Goal: Task Accomplishment & Management: Use online tool/utility

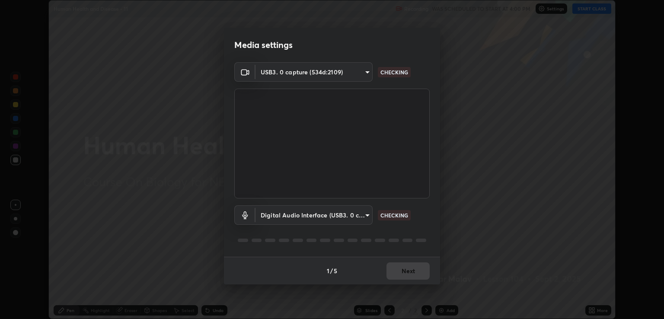
scroll to position [319, 664]
click at [368, 212] on body "Erase all Human Health and Disease - 11 Recording WAS SCHEDULED TO START AT 4:0…" at bounding box center [332, 159] width 664 height 319
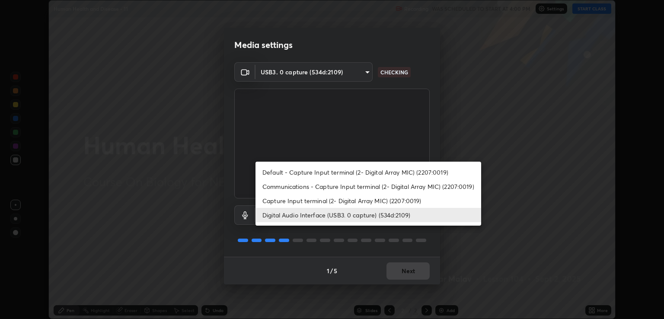
click at [349, 186] on li "Communications - Capture Input terminal (2- Digital Array MIC) (2207:0019)" at bounding box center [369, 186] width 226 height 14
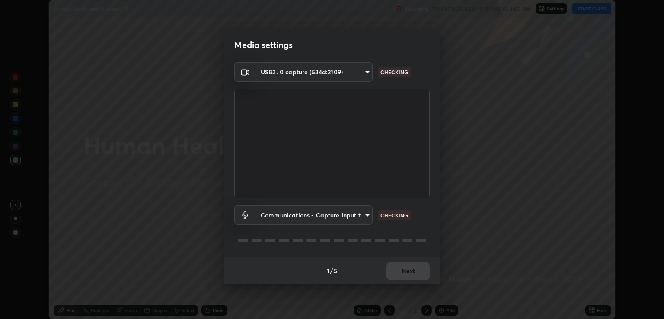
click at [350, 211] on body "Erase all Human Health and Disease - 11 Recording WAS SCHEDULED TO START AT 4:0…" at bounding box center [332, 159] width 664 height 319
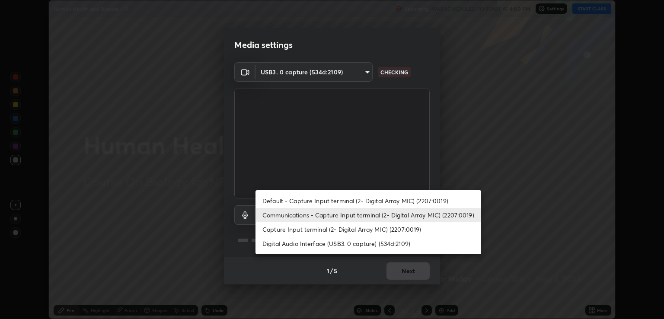
click at [357, 245] on li "Digital Audio Interface (USB3. 0 capture) (534d:2109)" at bounding box center [369, 244] width 226 height 14
type input "641fb1797ef8f9550b7f0158b383ff89036df526a4b0c4fe678c68e459c52791"
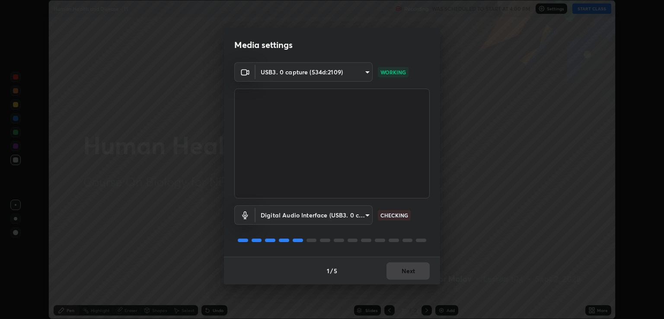
click at [415, 270] on div "1 / 5 Next" at bounding box center [332, 271] width 216 height 28
click at [415, 272] on div "1 / 5 Next" at bounding box center [332, 271] width 216 height 28
click at [415, 268] on div "1 / 5 Next" at bounding box center [332, 271] width 216 height 28
click at [416, 268] on div "1 / 5 Next" at bounding box center [332, 271] width 216 height 28
click at [418, 272] on div "1 / 5 Next" at bounding box center [332, 271] width 216 height 28
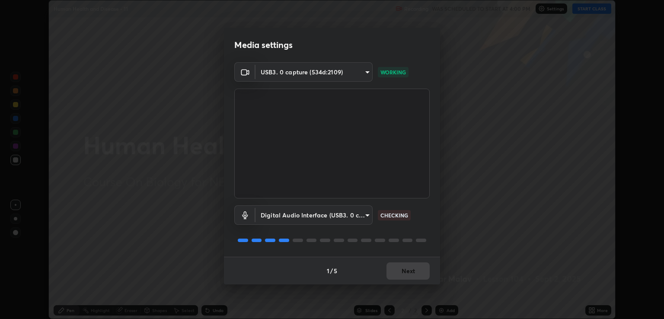
click at [418, 268] on div "1 / 5 Next" at bounding box center [332, 271] width 216 height 28
click at [418, 266] on div "1 / 5 Next" at bounding box center [332, 271] width 216 height 28
click at [417, 266] on div "1 / 5 Next" at bounding box center [332, 271] width 216 height 28
click at [417, 267] on div "1 / 5 Next" at bounding box center [332, 271] width 216 height 28
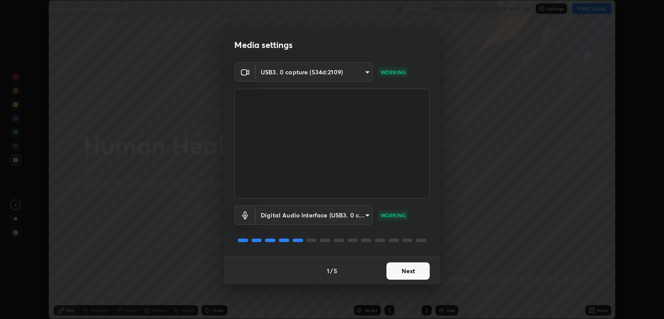
click at [415, 272] on button "Next" at bounding box center [408, 271] width 43 height 17
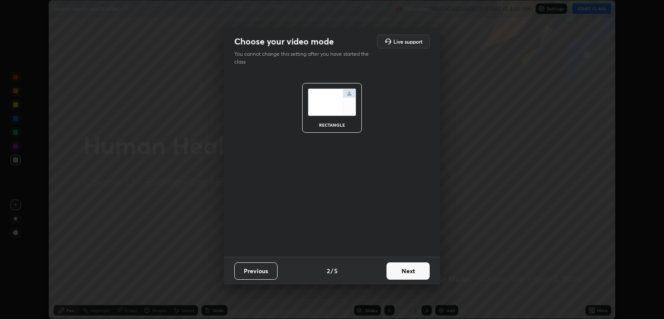
click at [411, 266] on button "Next" at bounding box center [408, 271] width 43 height 17
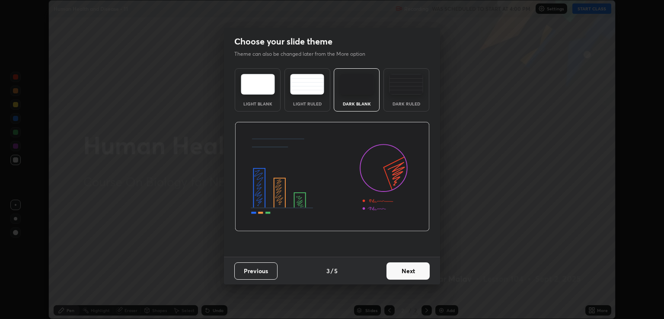
click at [414, 266] on button "Next" at bounding box center [408, 271] width 43 height 17
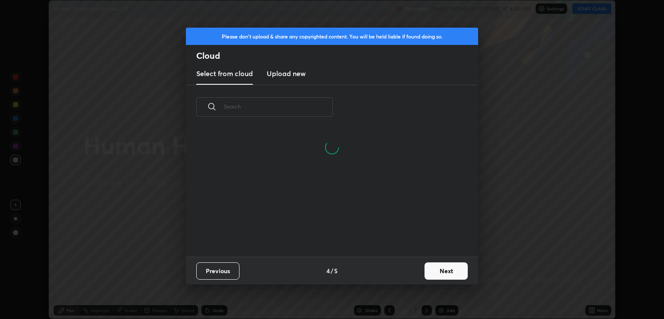
click at [434, 269] on button "Next" at bounding box center [446, 271] width 43 height 17
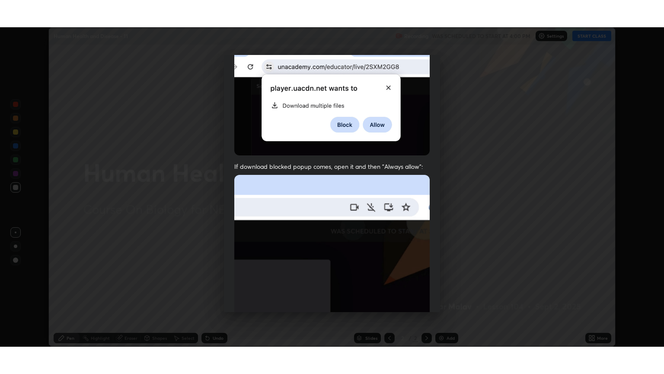
scroll to position [175, 0]
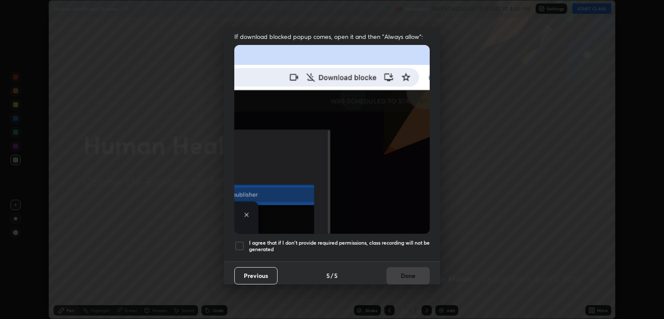
click at [401, 240] on h5 "I agree that if I don't provide required permissions, class recording will not …" at bounding box center [339, 246] width 181 height 13
click at [408, 271] on button "Done" at bounding box center [408, 275] width 43 height 17
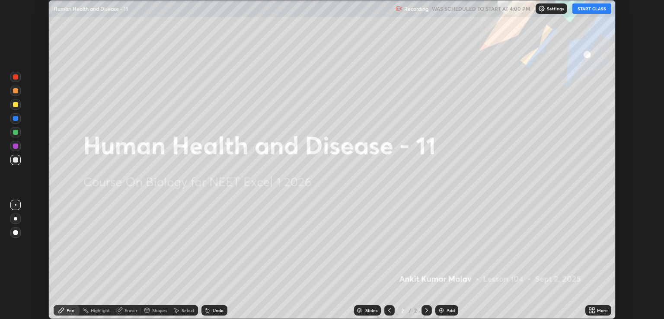
click at [584, 9] on button "START CLASS" at bounding box center [592, 8] width 39 height 10
click at [592, 303] on div "More" at bounding box center [599, 310] width 26 height 17
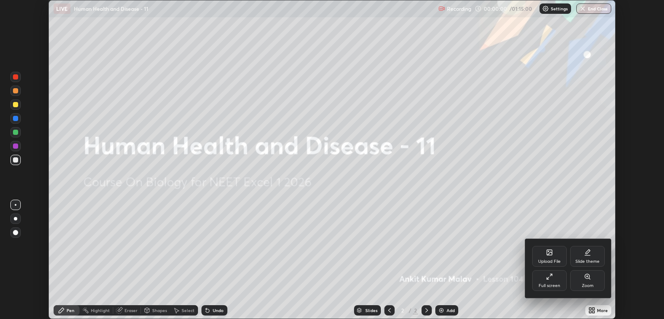
click at [563, 276] on div "Full screen" at bounding box center [549, 280] width 35 height 21
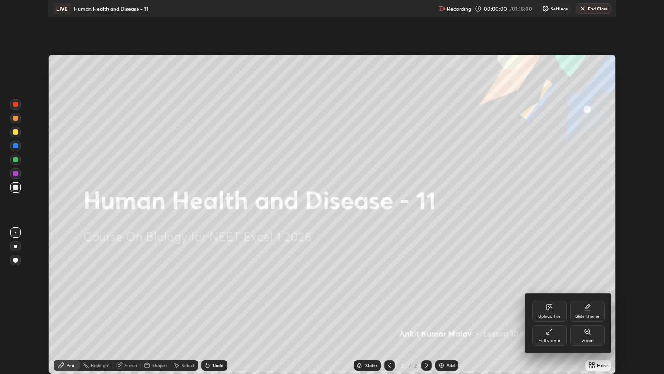
scroll to position [374, 664]
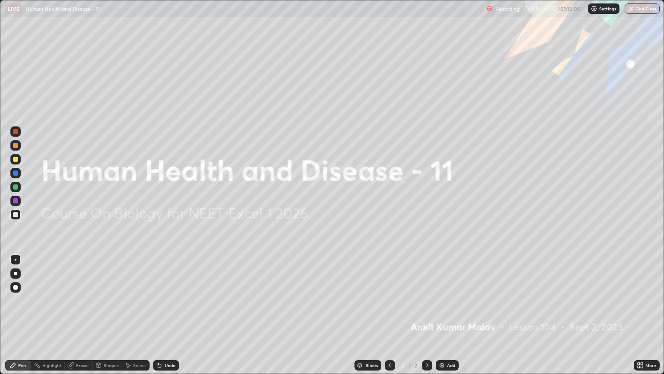
click at [639, 319] on icon at bounding box center [639, 363] width 2 height 2
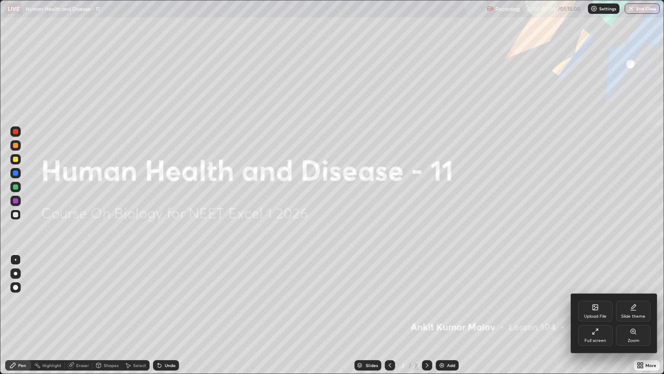
click at [628, 306] on div "Slide theme" at bounding box center [633, 311] width 35 height 21
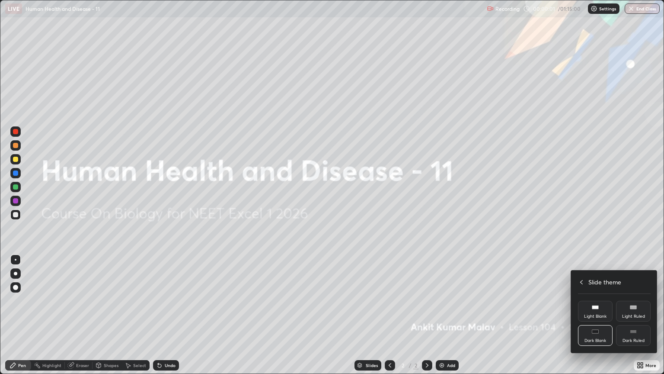
click at [638, 319] on div "Dark Ruled" at bounding box center [633, 335] width 35 height 21
click at [637, 253] on div at bounding box center [332, 187] width 664 height 374
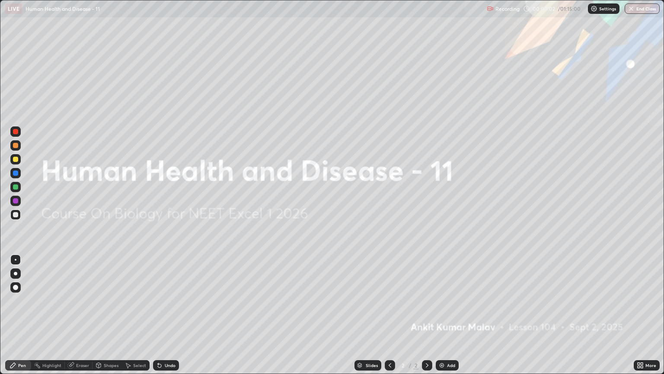
click at [448, 319] on div "Add" at bounding box center [451, 365] width 8 height 4
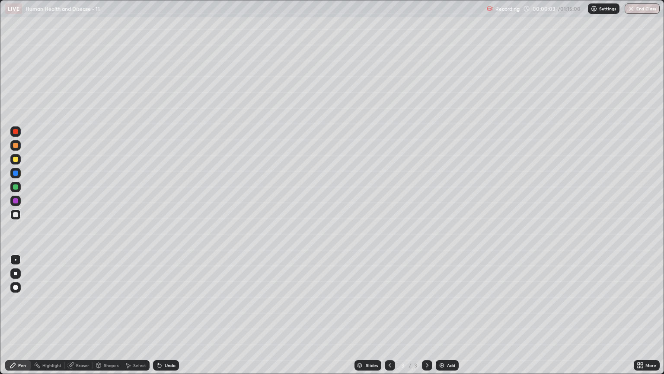
click at [19, 273] on div at bounding box center [15, 273] width 10 height 10
click at [16, 157] on div at bounding box center [15, 159] width 5 height 5
click at [16, 216] on div at bounding box center [15, 214] width 5 height 5
click at [159, 319] on icon at bounding box center [159, 365] width 3 height 3
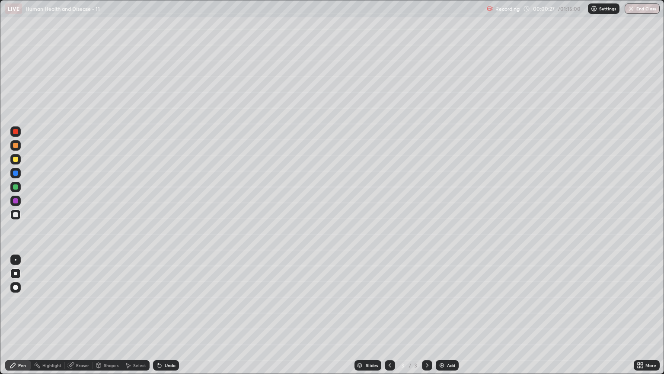
click at [157, 319] on div "Undo" at bounding box center [166, 365] width 26 height 10
click at [158, 319] on div "Undo" at bounding box center [166, 365] width 26 height 10
click at [158, 319] on icon at bounding box center [159, 365] width 3 height 3
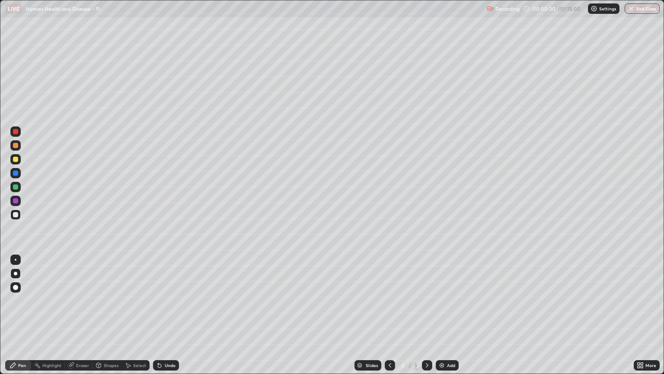
click at [17, 158] on div at bounding box center [15, 159] width 5 height 5
click at [15, 214] on div at bounding box center [15, 214] width 5 height 5
click at [14, 145] on div at bounding box center [15, 145] width 5 height 5
click at [15, 160] on div at bounding box center [15, 159] width 5 height 5
click at [16, 213] on div at bounding box center [15, 214] width 5 height 5
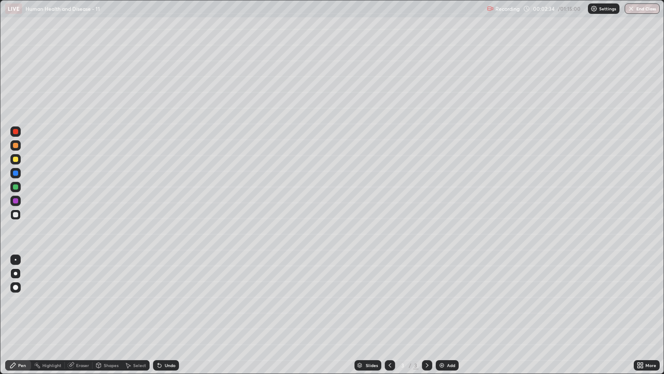
click at [160, 319] on div "Undo" at bounding box center [166, 365] width 26 height 10
click at [15, 147] on div at bounding box center [15, 145] width 5 height 5
click at [158, 319] on icon at bounding box center [159, 365] width 3 height 3
click at [156, 319] on icon at bounding box center [159, 365] width 7 height 7
click at [160, 319] on icon at bounding box center [159, 365] width 7 height 7
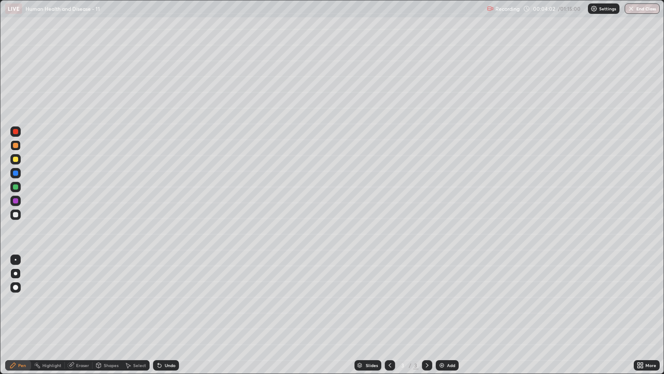
click at [161, 319] on div "Undo" at bounding box center [166, 365] width 26 height 10
click at [15, 171] on div at bounding box center [15, 172] width 5 height 5
click at [16, 158] on div at bounding box center [15, 159] width 5 height 5
click at [15, 212] on div at bounding box center [15, 214] width 5 height 5
click at [159, 319] on icon at bounding box center [159, 365] width 7 height 7
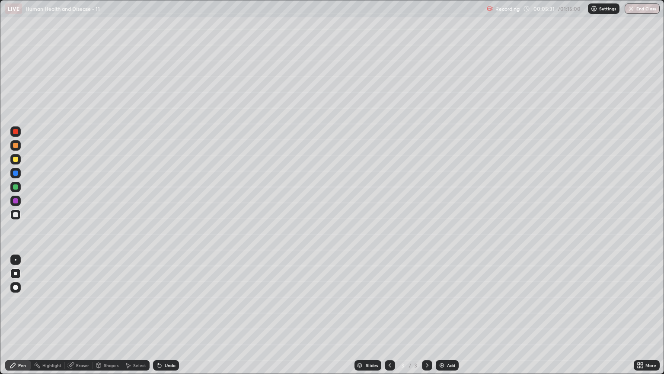
click at [156, 319] on icon at bounding box center [159, 365] width 7 height 7
click at [158, 319] on icon at bounding box center [159, 365] width 3 height 3
click at [158, 319] on icon at bounding box center [158, 363] width 1 height 1
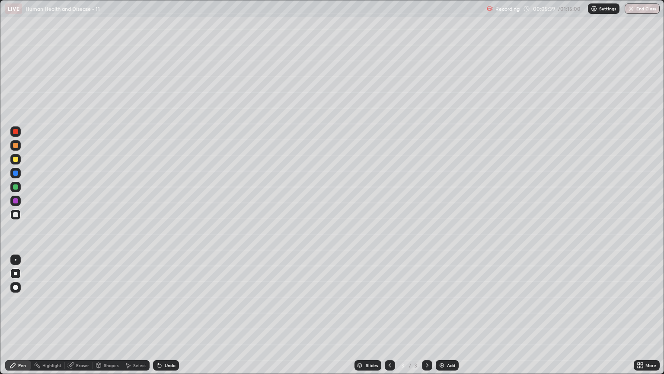
click at [161, 319] on icon at bounding box center [159, 365] width 7 height 7
click at [158, 319] on icon at bounding box center [158, 363] width 1 height 1
click at [16, 158] on div at bounding box center [15, 159] width 5 height 5
click at [16, 145] on div at bounding box center [15, 145] width 5 height 5
click at [156, 319] on icon at bounding box center [159, 365] width 7 height 7
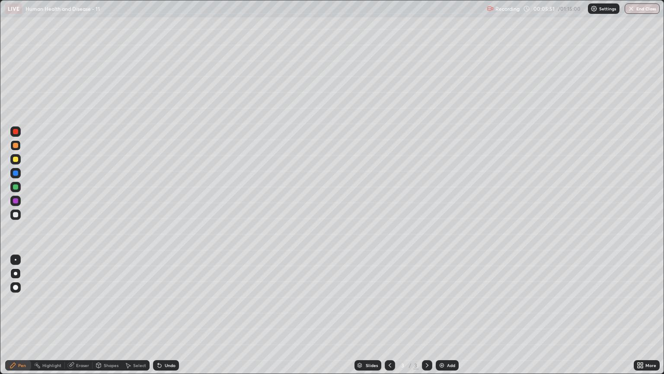
click at [161, 319] on icon at bounding box center [159, 365] width 7 height 7
click at [16, 159] on div at bounding box center [15, 159] width 5 height 5
click at [16, 213] on div at bounding box center [15, 214] width 5 height 5
click at [17, 145] on div at bounding box center [15, 145] width 5 height 5
click at [16, 214] on div at bounding box center [15, 214] width 5 height 5
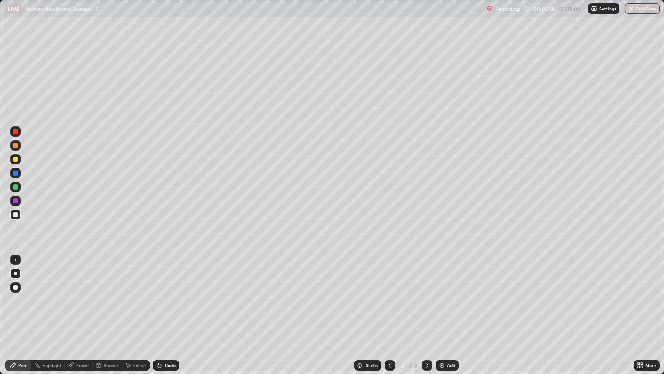
click at [15, 186] on div at bounding box center [15, 186] width 5 height 5
click at [18, 212] on div at bounding box center [15, 214] width 10 height 10
click at [17, 147] on div at bounding box center [15, 145] width 5 height 5
click at [17, 189] on div at bounding box center [15, 186] width 5 height 5
click at [444, 319] on img at bounding box center [442, 365] width 7 height 7
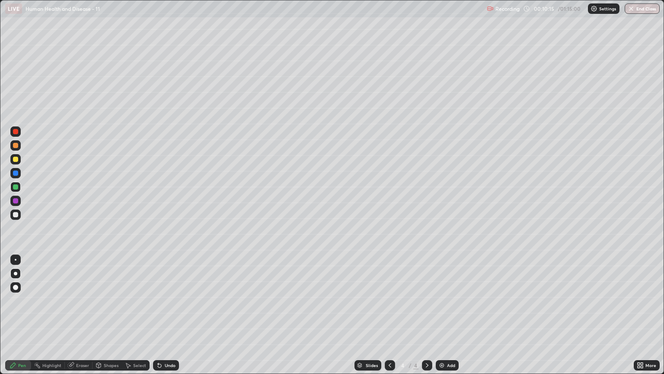
click at [19, 215] on div at bounding box center [15, 214] width 10 height 10
click at [16, 159] on div at bounding box center [15, 159] width 5 height 5
click at [16, 216] on div at bounding box center [15, 214] width 5 height 5
click at [159, 319] on icon at bounding box center [159, 365] width 3 height 3
click at [158, 319] on icon at bounding box center [158, 363] width 1 height 1
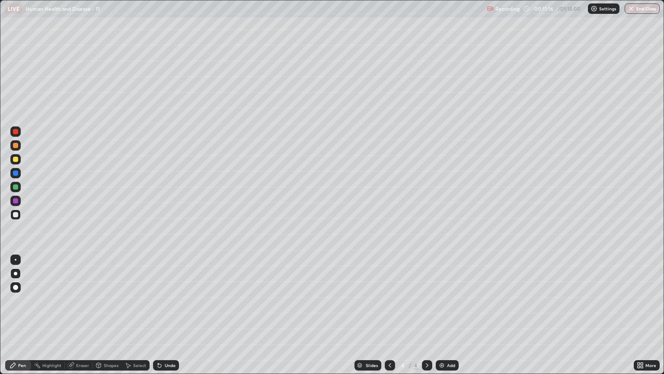
click at [16, 158] on div at bounding box center [15, 159] width 5 height 5
click at [17, 147] on div at bounding box center [15, 145] width 5 height 5
click at [20, 130] on div at bounding box center [15, 131] width 10 height 10
click at [17, 147] on div at bounding box center [15, 145] width 5 height 5
click at [14, 216] on div at bounding box center [15, 214] width 5 height 5
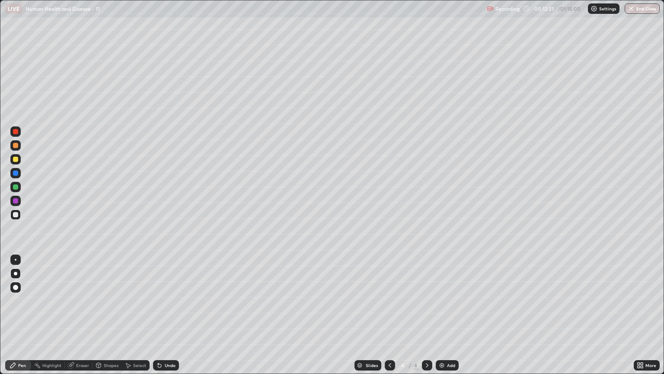
click at [16, 145] on div at bounding box center [15, 145] width 5 height 5
click at [17, 185] on div at bounding box center [15, 186] width 5 height 5
click at [16, 157] on div at bounding box center [15, 159] width 5 height 5
click at [163, 319] on div "Undo" at bounding box center [166, 365] width 26 height 10
click at [165, 319] on div "Undo" at bounding box center [170, 365] width 11 height 4
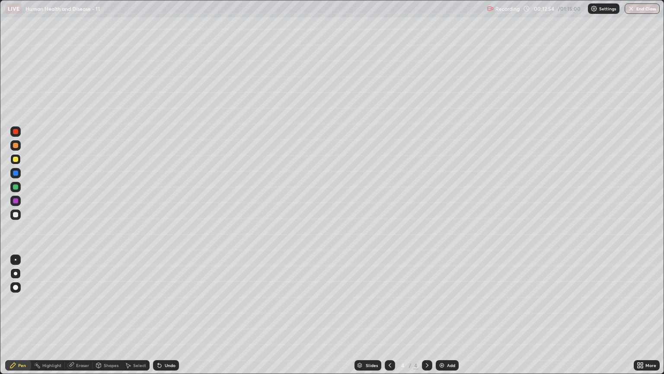
click at [165, 319] on div "Undo" at bounding box center [170, 365] width 11 height 4
click at [163, 319] on div "Undo" at bounding box center [166, 365] width 26 height 10
click at [157, 319] on icon at bounding box center [159, 365] width 7 height 7
click at [15, 215] on div at bounding box center [15, 214] width 5 height 5
click at [16, 145] on div at bounding box center [15, 145] width 5 height 5
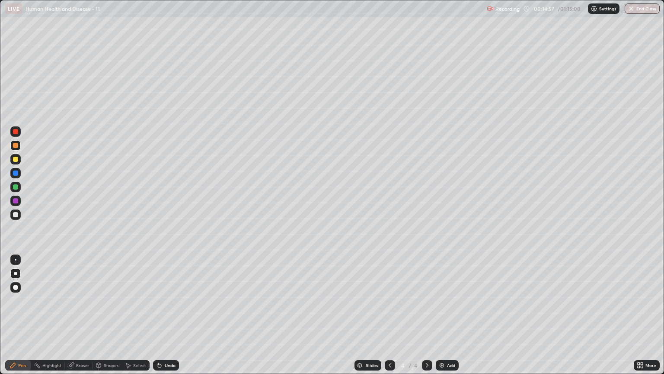
click at [16, 160] on div at bounding box center [15, 159] width 5 height 5
click at [16, 186] on div at bounding box center [15, 186] width 5 height 5
click at [16, 216] on div at bounding box center [15, 214] width 5 height 5
click at [158, 319] on icon at bounding box center [159, 365] width 3 height 3
click at [156, 319] on icon at bounding box center [159, 365] width 7 height 7
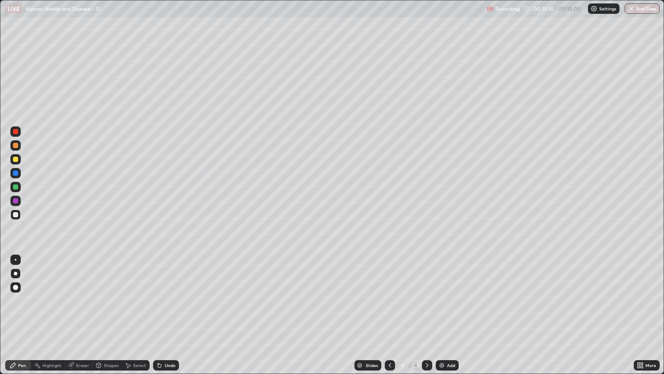
click at [159, 319] on icon at bounding box center [159, 365] width 3 height 3
click at [158, 319] on icon at bounding box center [158, 363] width 1 height 1
click at [158, 319] on icon at bounding box center [159, 365] width 3 height 3
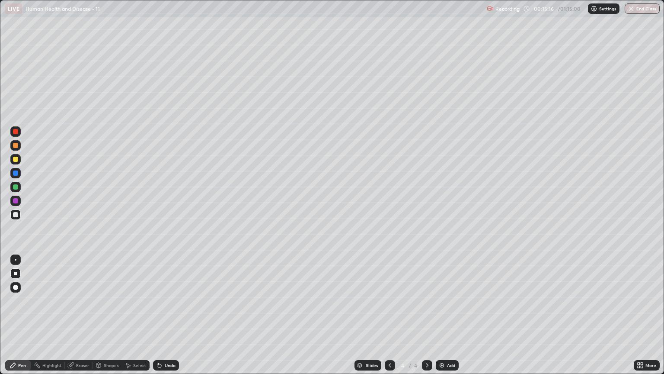
click at [158, 319] on icon at bounding box center [159, 365] width 3 height 3
click at [156, 319] on icon at bounding box center [159, 365] width 7 height 7
click at [157, 319] on icon at bounding box center [159, 365] width 7 height 7
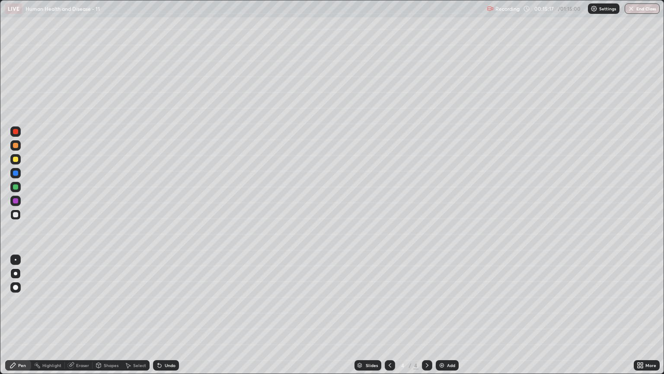
click at [158, 319] on icon at bounding box center [159, 365] width 3 height 3
click at [14, 159] on div at bounding box center [15, 159] width 5 height 5
click at [16, 187] on div at bounding box center [15, 186] width 5 height 5
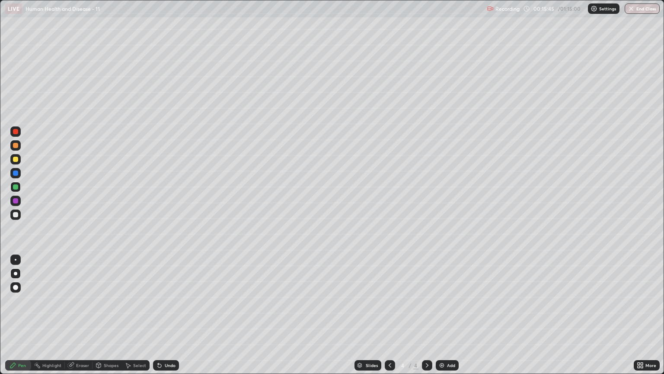
click at [16, 214] on div at bounding box center [15, 214] width 5 height 5
click at [15, 157] on div at bounding box center [15, 159] width 5 height 5
click at [16, 131] on div at bounding box center [15, 131] width 5 height 5
click at [17, 133] on div at bounding box center [15, 131] width 5 height 5
click at [439, 319] on img at bounding box center [442, 365] width 7 height 7
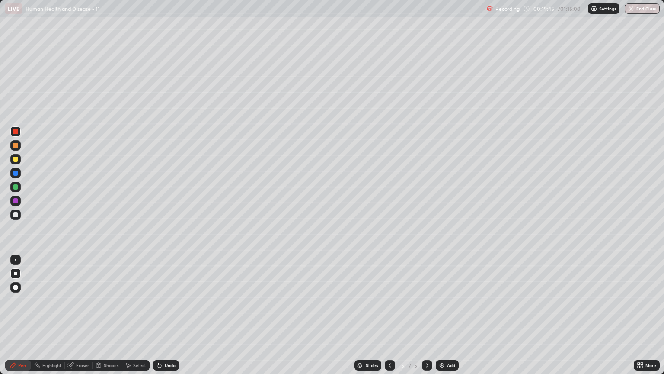
click at [16, 159] on div at bounding box center [15, 159] width 5 height 5
click at [13, 212] on div at bounding box center [15, 214] width 10 height 10
click at [100, 319] on icon at bounding box center [98, 364] width 5 height 5
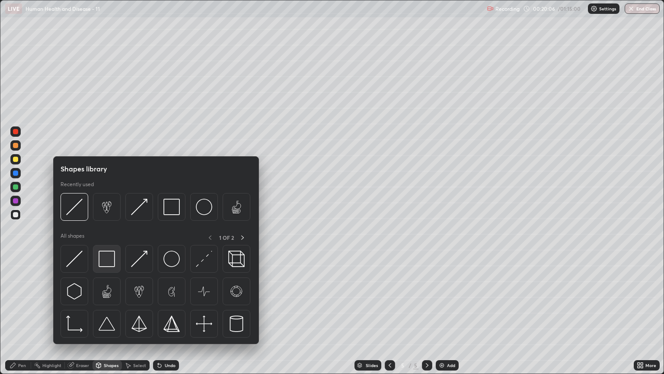
click at [107, 260] on img at bounding box center [107, 258] width 16 height 16
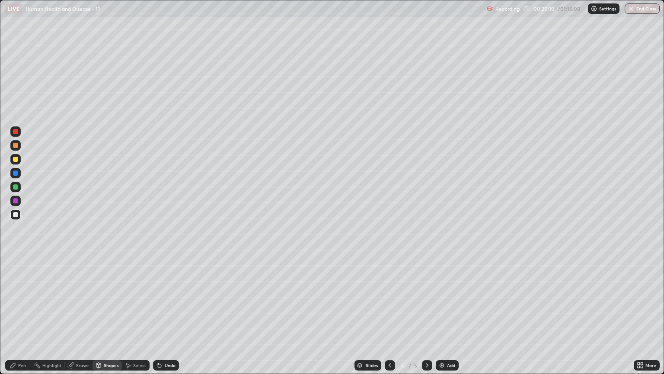
click at [22, 319] on div "Pen" at bounding box center [22, 365] width 8 height 4
click at [17, 148] on div at bounding box center [15, 145] width 10 height 10
click at [165, 319] on div "Undo" at bounding box center [170, 365] width 11 height 4
click at [16, 158] on div at bounding box center [15, 159] width 5 height 5
click at [16, 215] on div at bounding box center [15, 214] width 5 height 5
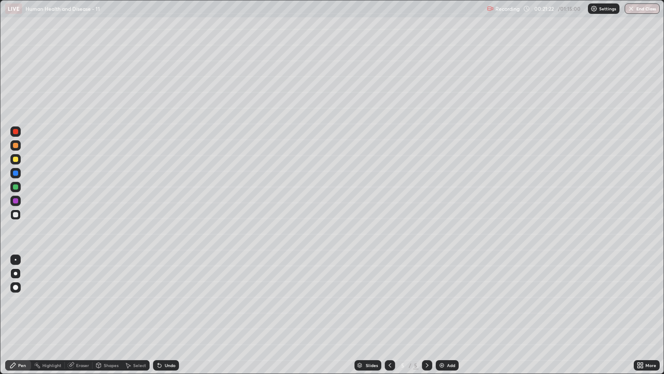
click at [389, 319] on icon at bounding box center [390, 365] width 3 height 4
click at [427, 319] on icon at bounding box center [427, 365] width 7 height 7
click at [390, 319] on icon at bounding box center [390, 365] width 7 height 7
click at [390, 319] on div at bounding box center [390, 365] width 10 height 10
click at [545, 319] on div "Slides 3 / 5 Add" at bounding box center [406, 364] width 455 height 17
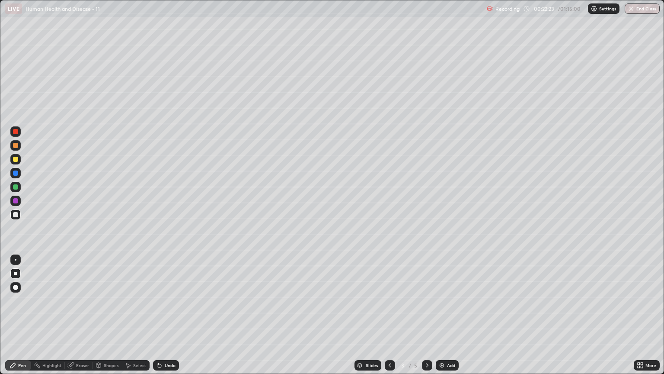
click at [542, 319] on div "Slides 3 / 5 Add" at bounding box center [406, 364] width 455 height 17
click at [426, 319] on icon at bounding box center [427, 365] width 7 height 7
click at [388, 319] on icon at bounding box center [390, 365] width 7 height 7
click at [441, 319] on img at bounding box center [442, 365] width 7 height 7
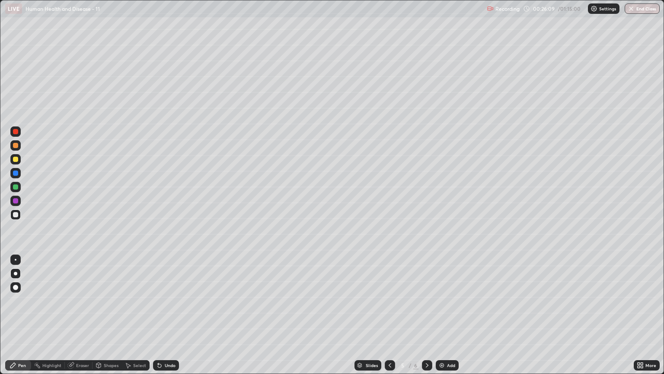
click at [16, 160] on div at bounding box center [15, 159] width 5 height 5
click at [15, 186] on div at bounding box center [15, 186] width 5 height 5
click at [17, 159] on div at bounding box center [15, 159] width 5 height 5
click at [16, 146] on div at bounding box center [15, 145] width 5 height 5
click at [16, 215] on div at bounding box center [15, 214] width 5 height 5
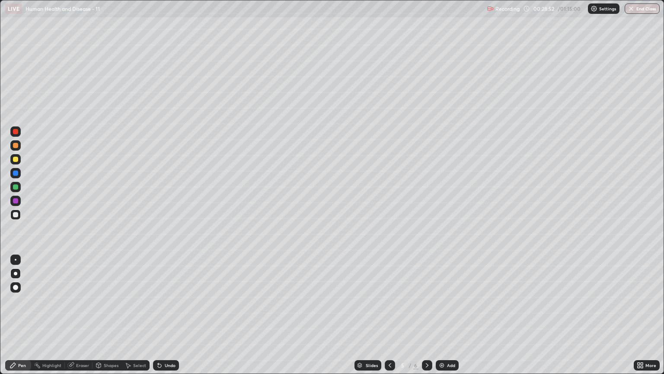
click at [158, 319] on icon at bounding box center [158, 363] width 1 height 1
click at [161, 319] on icon at bounding box center [159, 365] width 7 height 7
click at [426, 319] on icon at bounding box center [427, 365] width 7 height 7
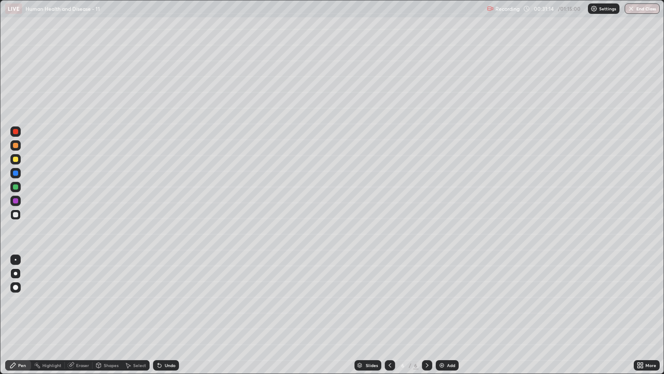
click at [391, 319] on icon at bounding box center [390, 365] width 7 height 7
click at [425, 319] on icon at bounding box center [427, 365] width 7 height 7
click at [17, 160] on div at bounding box center [15, 159] width 5 height 5
click at [15, 216] on div at bounding box center [15, 214] width 5 height 5
click at [13, 144] on div at bounding box center [15, 145] width 5 height 5
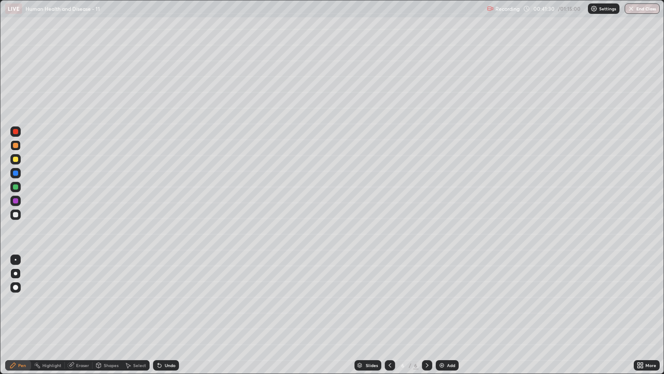
click at [18, 216] on div at bounding box center [15, 214] width 5 height 5
click at [16, 158] on div at bounding box center [15, 159] width 5 height 5
click at [16, 145] on div at bounding box center [15, 145] width 5 height 5
click at [16, 157] on div at bounding box center [15, 159] width 5 height 5
click at [20, 214] on div at bounding box center [15, 214] width 10 height 10
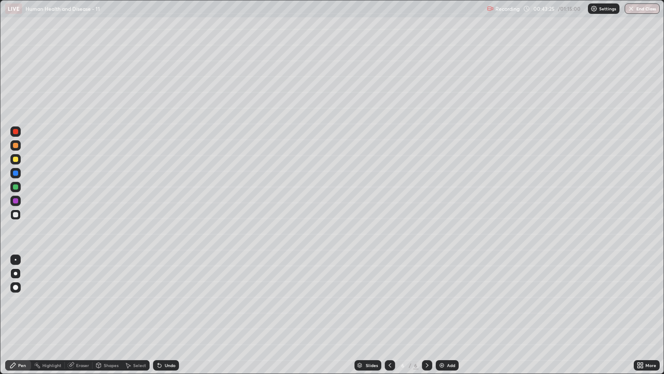
click at [16, 161] on div at bounding box center [15, 159] width 5 height 5
click at [19, 131] on div at bounding box center [15, 131] width 10 height 10
click at [158, 319] on icon at bounding box center [159, 365] width 3 height 3
click at [159, 319] on icon at bounding box center [159, 365] width 3 height 3
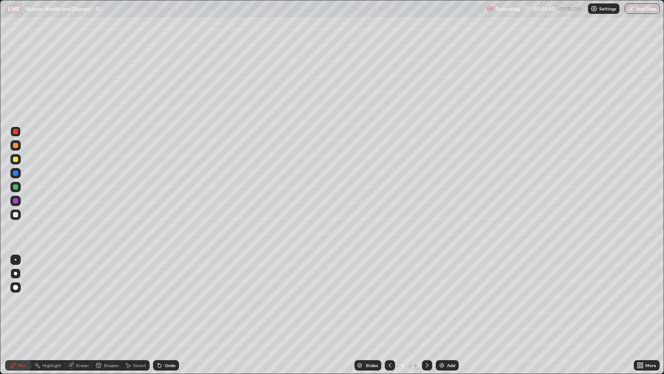
click at [159, 319] on icon at bounding box center [159, 365] width 3 height 3
click at [158, 319] on icon at bounding box center [159, 365] width 3 height 3
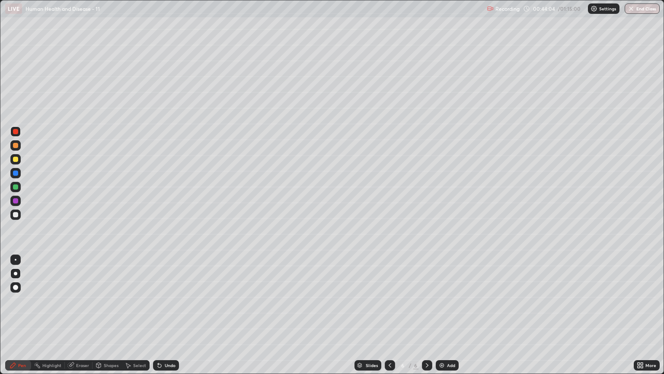
click at [158, 319] on icon at bounding box center [159, 365] width 3 height 3
click at [161, 319] on div "Undo" at bounding box center [166, 365] width 26 height 10
click at [15, 188] on div at bounding box center [15, 186] width 5 height 5
click at [17, 145] on div at bounding box center [15, 145] width 5 height 5
click at [20, 221] on div "Erase all" at bounding box center [15, 186] width 21 height 339
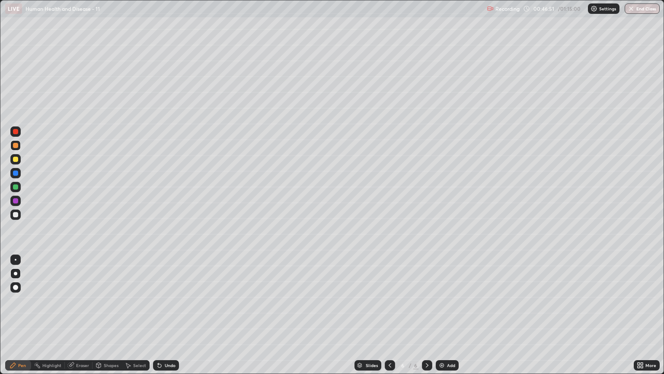
click at [19, 217] on div at bounding box center [15, 214] width 10 height 10
click at [16, 146] on div at bounding box center [15, 145] width 5 height 5
click at [16, 214] on div at bounding box center [15, 214] width 5 height 5
click at [16, 157] on div at bounding box center [15, 159] width 5 height 5
click at [15, 189] on div at bounding box center [15, 186] width 5 height 5
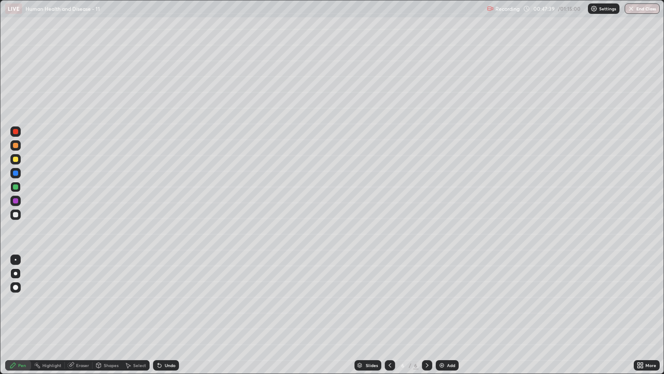
click at [16, 216] on div at bounding box center [15, 214] width 5 height 5
click at [16, 147] on div at bounding box center [15, 145] width 5 height 5
click at [130, 319] on icon at bounding box center [128, 365] width 7 height 7
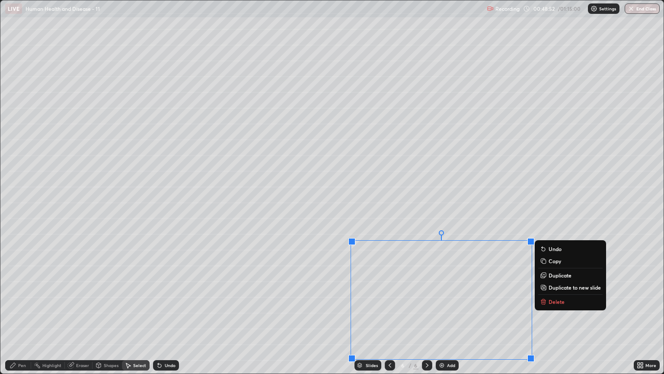
click at [41, 164] on div "0 ° Undo Copy Duplicate Duplicate to new slide Delete" at bounding box center [331, 186] width 663 height 373
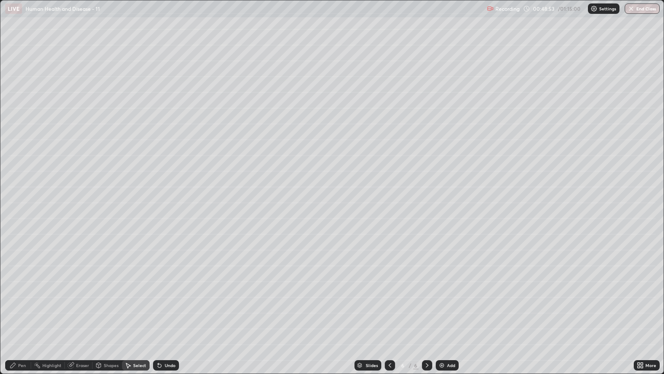
click at [19, 319] on div "Pen" at bounding box center [22, 365] width 8 height 4
click at [71, 319] on icon at bounding box center [71, 364] width 5 height 4
click at [17, 319] on div "Pen" at bounding box center [18, 365] width 26 height 10
click at [16, 161] on div at bounding box center [15, 159] width 5 height 5
click at [13, 319] on icon at bounding box center [12, 364] width 5 height 5
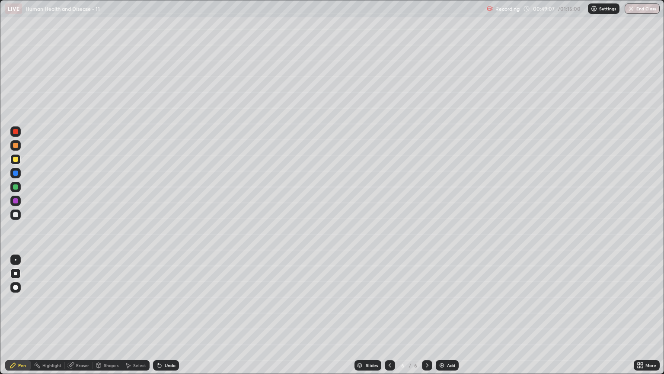
click at [12, 190] on div at bounding box center [15, 187] width 10 height 10
click at [161, 319] on icon at bounding box center [159, 365] width 7 height 7
click at [158, 319] on icon at bounding box center [159, 365] width 3 height 3
click at [158, 319] on icon at bounding box center [159, 365] width 7 height 7
click at [162, 319] on div "Undo" at bounding box center [166, 365] width 26 height 10
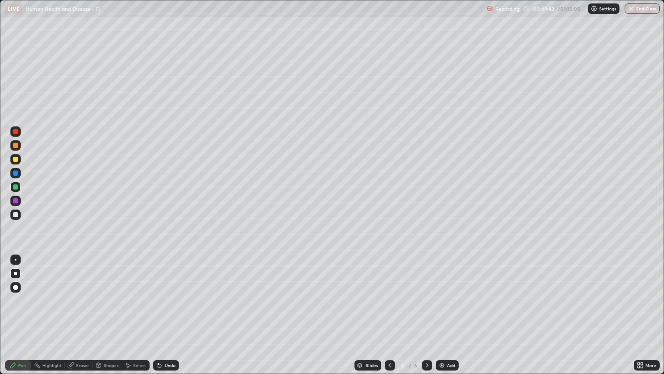
click at [158, 319] on icon at bounding box center [159, 365] width 3 height 3
click at [160, 319] on icon at bounding box center [159, 365] width 7 height 7
click at [159, 319] on div "Undo" at bounding box center [166, 365] width 26 height 10
click at [158, 319] on icon at bounding box center [159, 365] width 3 height 3
click at [157, 319] on icon at bounding box center [159, 365] width 7 height 7
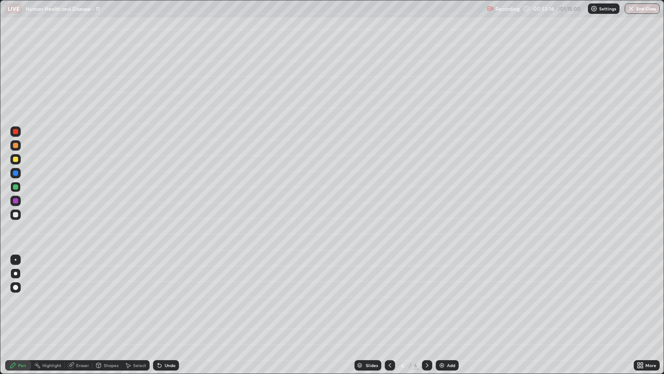
click at [16, 213] on div at bounding box center [15, 214] width 5 height 5
click at [17, 158] on div at bounding box center [15, 159] width 5 height 5
click at [441, 319] on img at bounding box center [442, 365] width 7 height 7
click at [16, 214] on div at bounding box center [15, 214] width 5 height 5
click at [14, 159] on div at bounding box center [15, 159] width 5 height 5
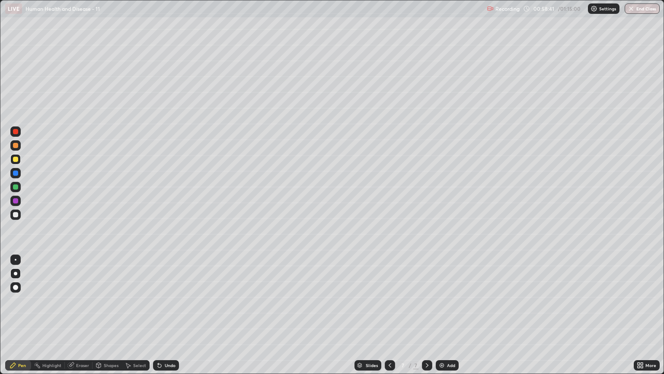
click at [161, 319] on icon at bounding box center [159, 365] width 7 height 7
click at [16, 215] on div at bounding box center [15, 214] width 5 height 5
click at [16, 158] on div at bounding box center [15, 159] width 5 height 5
click at [19, 145] on div at bounding box center [15, 145] width 10 height 10
click at [15, 145] on div at bounding box center [15, 145] width 5 height 5
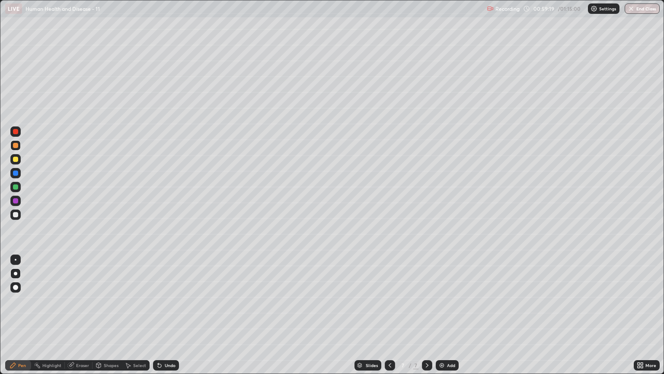
click at [19, 160] on div at bounding box center [15, 159] width 10 height 10
click at [16, 214] on div at bounding box center [15, 214] width 5 height 5
click at [17, 161] on div at bounding box center [15, 159] width 5 height 5
click at [16, 145] on div at bounding box center [15, 145] width 5 height 5
click at [14, 160] on div at bounding box center [15, 159] width 5 height 5
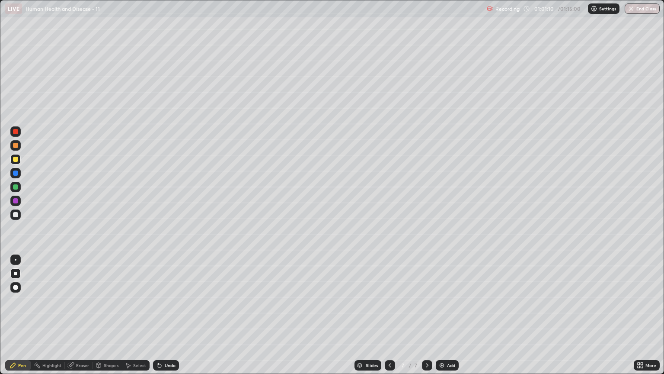
click at [16, 213] on div at bounding box center [15, 214] width 5 height 5
click at [16, 160] on div at bounding box center [15, 159] width 5 height 5
click at [18, 138] on div at bounding box center [15, 145] width 10 height 14
click at [15, 133] on div at bounding box center [15, 131] width 5 height 5
click at [16, 144] on div at bounding box center [15, 145] width 5 height 5
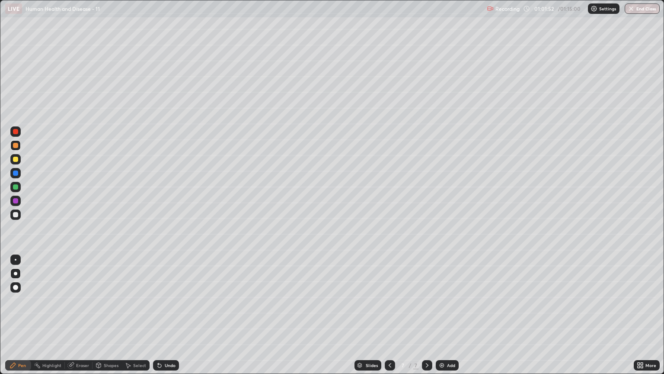
click at [15, 133] on div at bounding box center [15, 131] width 5 height 5
click at [13, 216] on div at bounding box center [15, 214] width 10 height 10
click at [160, 319] on icon at bounding box center [159, 365] width 7 height 7
click at [158, 319] on icon at bounding box center [159, 365] width 3 height 3
click at [163, 319] on div "Undo" at bounding box center [166, 365] width 26 height 10
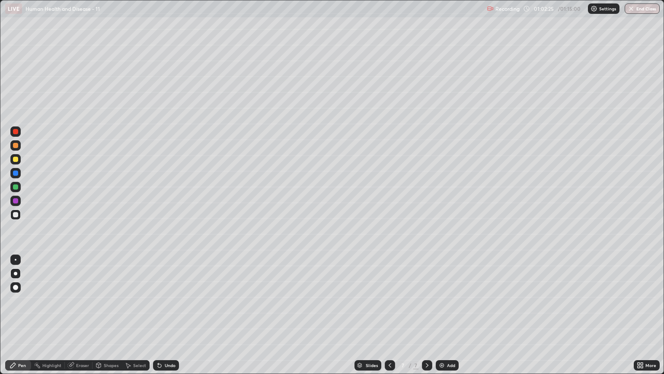
click at [16, 200] on div at bounding box center [15, 200] width 5 height 5
click at [16, 187] on div at bounding box center [15, 186] width 5 height 5
click at [15, 214] on div at bounding box center [15, 214] width 5 height 5
click at [13, 157] on div at bounding box center [15, 159] width 5 height 5
click at [14, 185] on div at bounding box center [15, 186] width 5 height 5
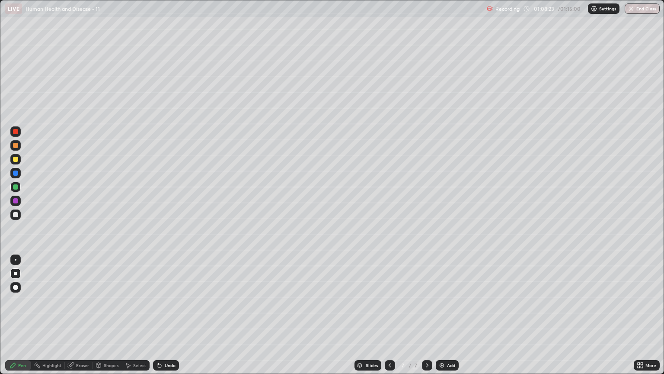
click at [14, 133] on div at bounding box center [15, 131] width 5 height 5
click at [14, 173] on div at bounding box center [15, 172] width 5 height 5
click at [133, 319] on div "Select" at bounding box center [139, 365] width 13 height 4
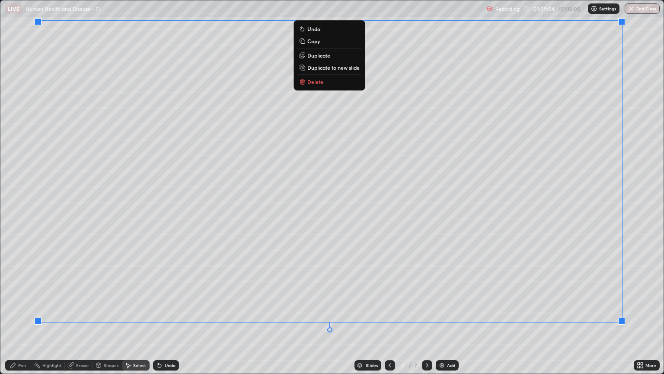
click at [644, 256] on div "0 ° Undo Copy Duplicate Duplicate to new slide Delete" at bounding box center [331, 186] width 663 height 373
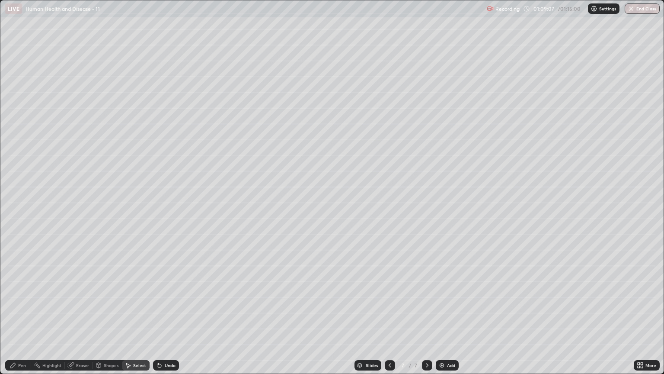
click at [16, 319] on icon at bounding box center [12, 364] width 5 height 5
click at [18, 190] on div at bounding box center [15, 187] width 10 height 10
click at [19, 190] on div at bounding box center [15, 187] width 10 height 10
click at [19, 182] on div at bounding box center [15, 187] width 10 height 10
click at [17, 133] on div at bounding box center [15, 131] width 5 height 5
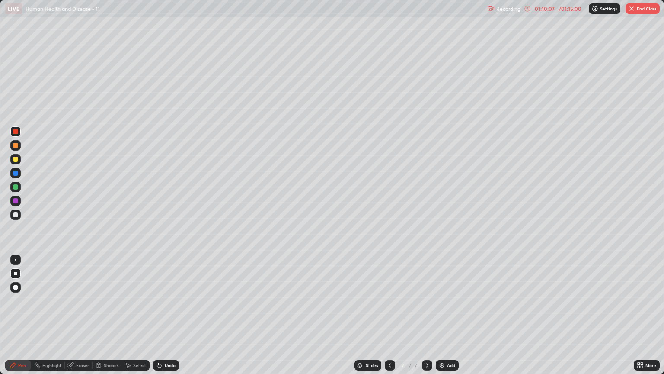
click at [638, 5] on button "End Class" at bounding box center [643, 8] width 34 height 10
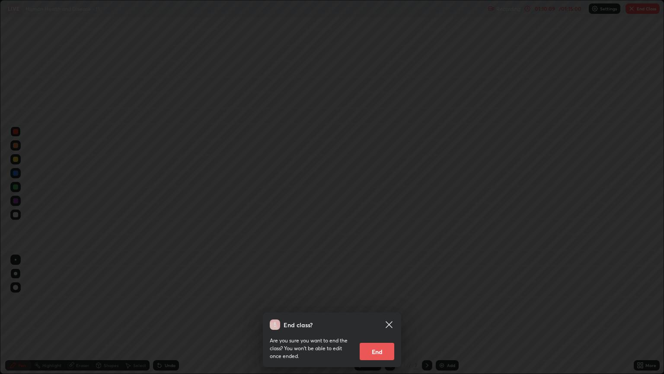
click at [530, 115] on div "End class? Are you sure you want to end the class? You won’t be able to edit on…" at bounding box center [332, 187] width 664 height 374
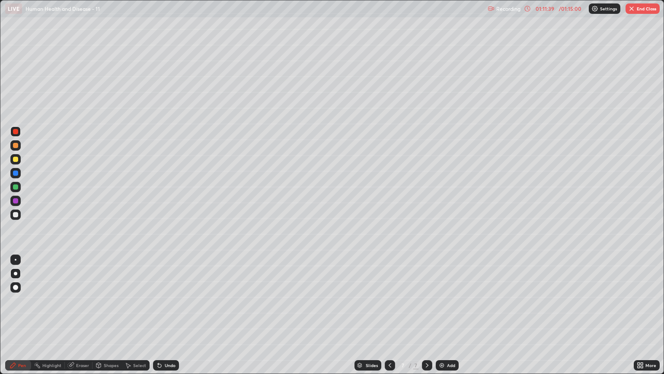
click at [636, 9] on button "End Class" at bounding box center [643, 8] width 34 height 10
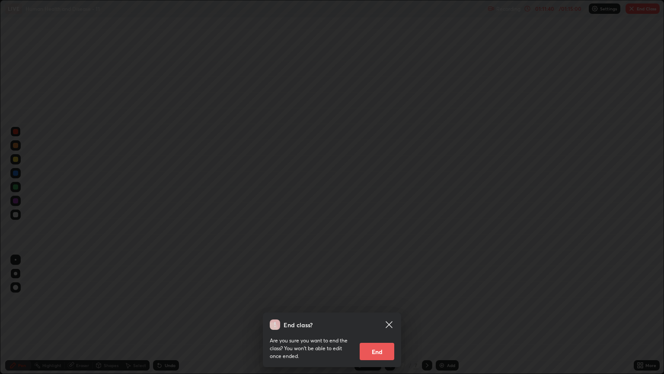
click at [380, 319] on button "End" at bounding box center [377, 351] width 35 height 17
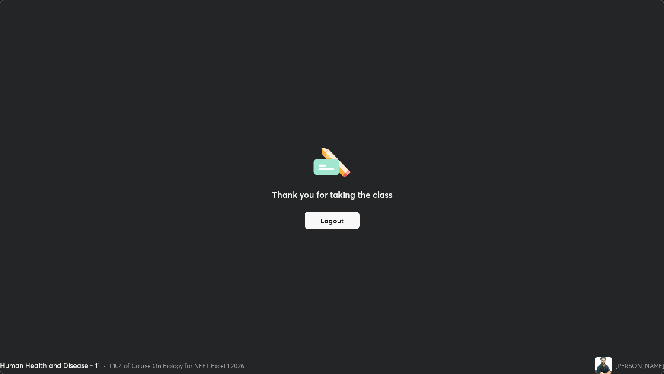
click at [350, 221] on button "Logout" at bounding box center [332, 220] width 55 height 17
